Goal: Check status: Check status

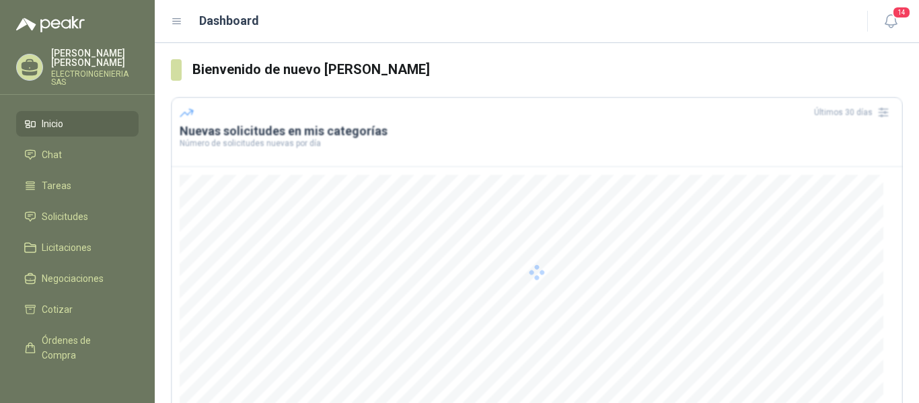
scroll to position [67, 0]
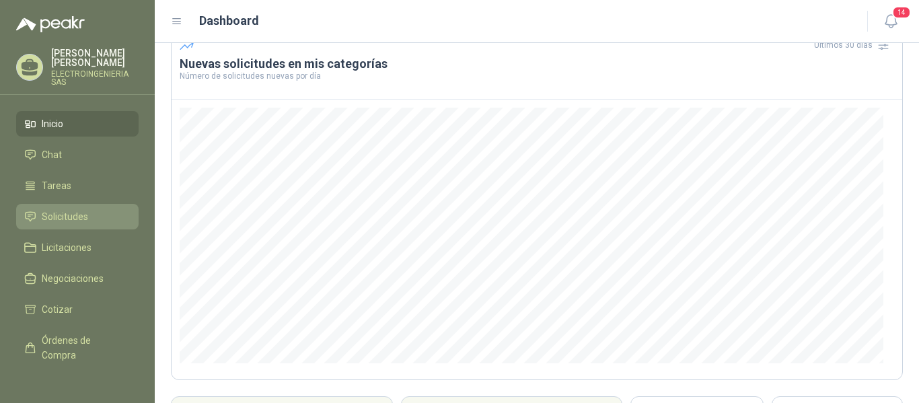
click at [69, 211] on span "Solicitudes" at bounding box center [65, 216] width 46 height 15
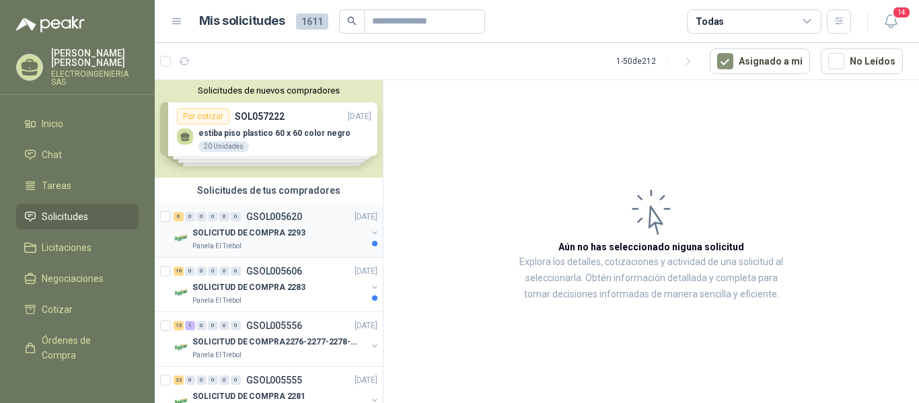
click at [275, 231] on p "SOLICITUD DE COMPRA 2293" at bounding box center [248, 233] width 113 height 13
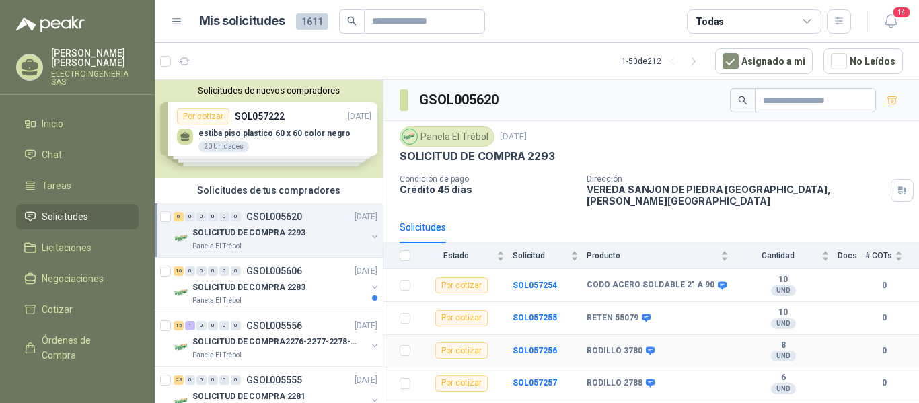
scroll to position [48, 0]
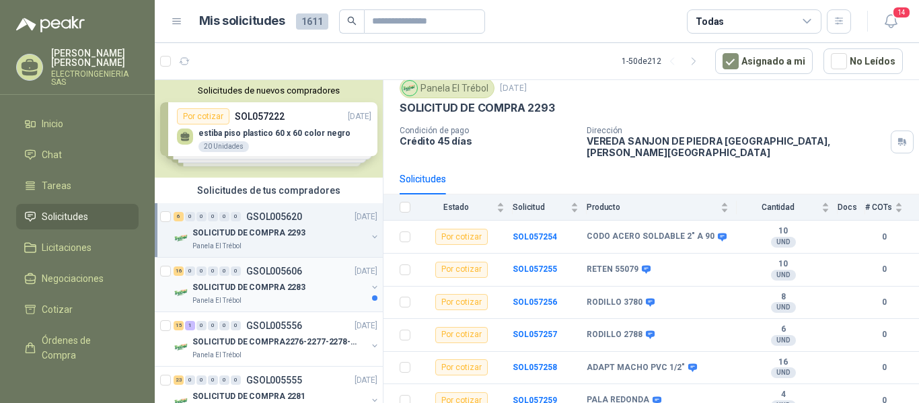
click at [279, 288] on p "SOLICITUD DE COMPRA 2283" at bounding box center [248, 287] width 113 height 13
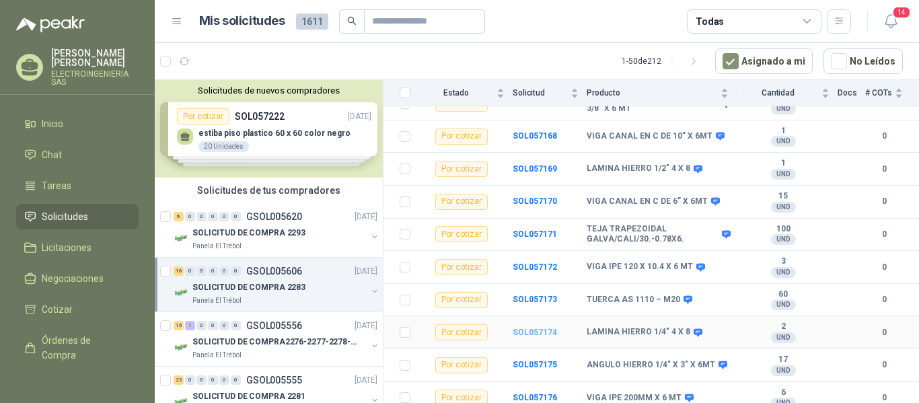
scroll to position [375, 0]
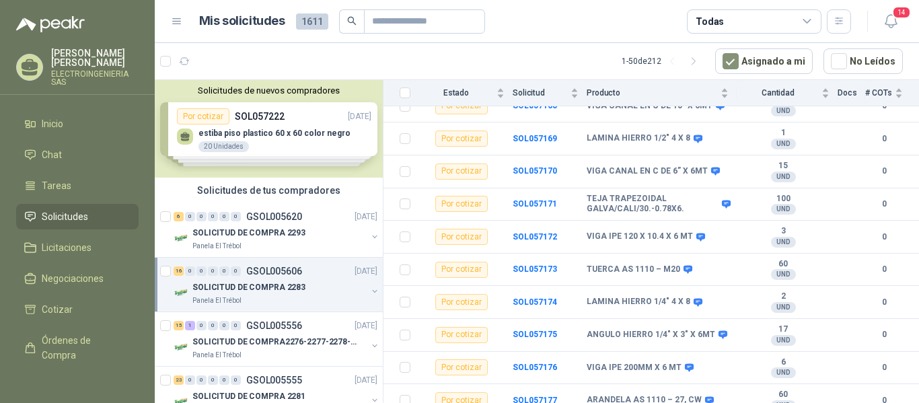
click at [278, 297] on div "Panela El Trébol" at bounding box center [279, 300] width 174 height 11
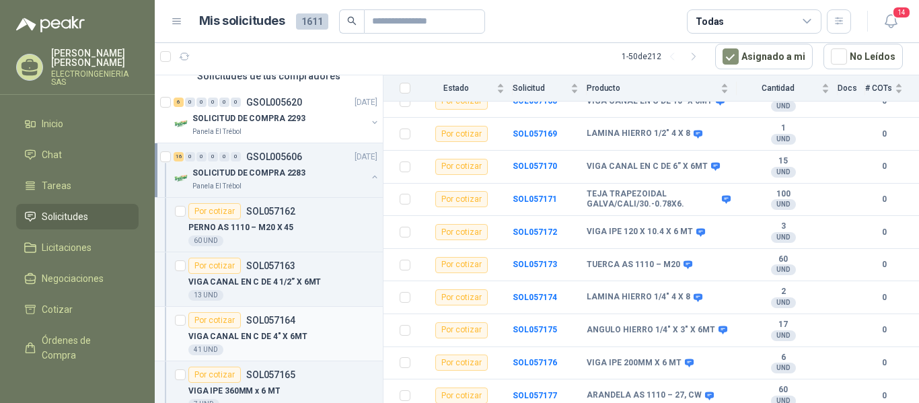
scroll to position [67, 0]
